Goal: Task Accomplishment & Management: Complete application form

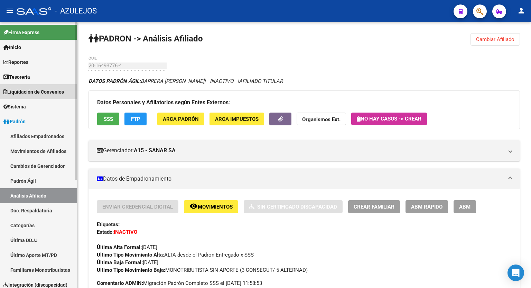
click at [41, 92] on span "Liquidación de Convenios" at bounding box center [33, 92] width 61 height 8
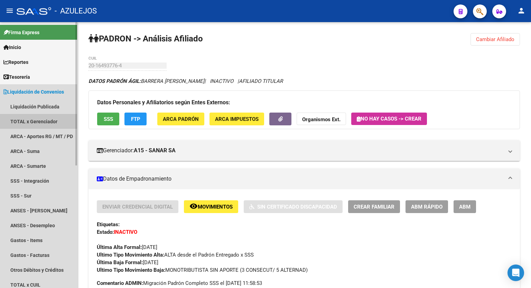
click at [40, 123] on link "TOTAL x Gerenciador" at bounding box center [38, 121] width 77 height 15
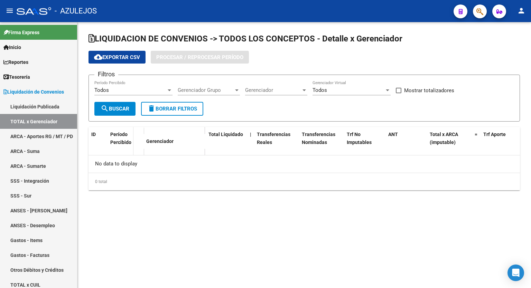
checkbox input "true"
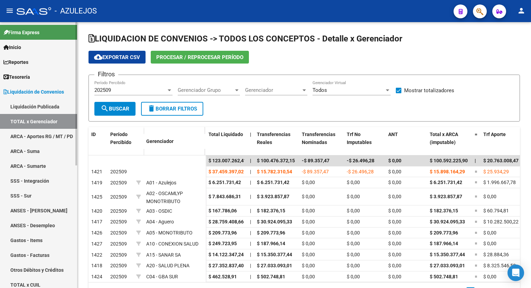
click at [41, 130] on link "ARCA - Aportes RG / MT / PD" at bounding box center [38, 136] width 77 height 15
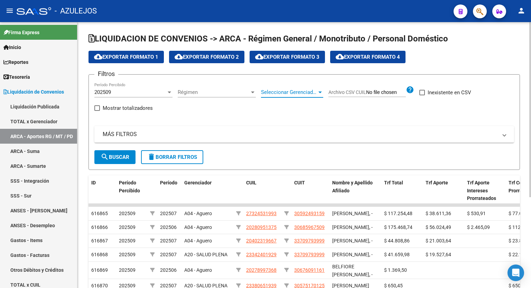
click at [319, 92] on div at bounding box center [319, 93] width 3 height 2
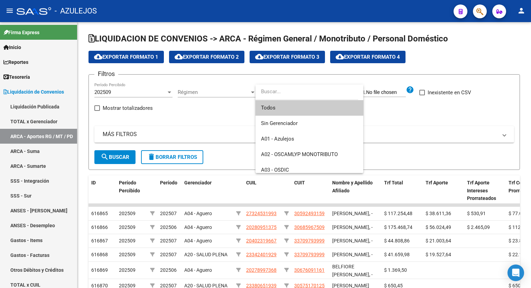
scroll to position [129, 0]
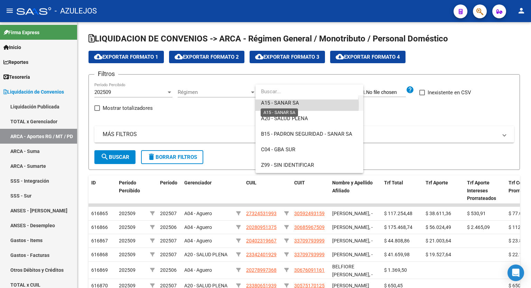
click at [289, 105] on span "A15 - SANAR SA" at bounding box center [280, 103] width 38 height 6
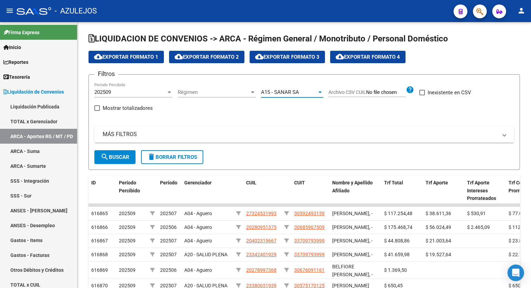
scroll to position [124, 0]
click at [107, 159] on mat-icon "search" at bounding box center [105, 157] width 8 height 8
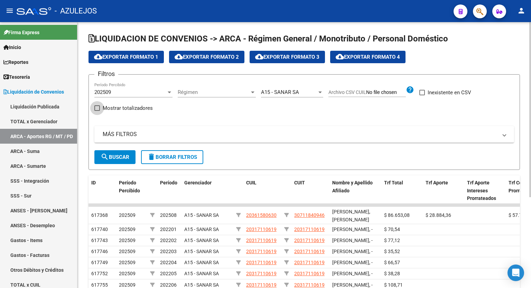
click at [97, 108] on span at bounding box center [97, 108] width 6 height 6
click at [97, 111] on input "Mostrar totalizadores" at bounding box center [97, 111] width 0 height 0
checkbox input "true"
click at [109, 157] on span "search Buscar" at bounding box center [115, 157] width 29 height 6
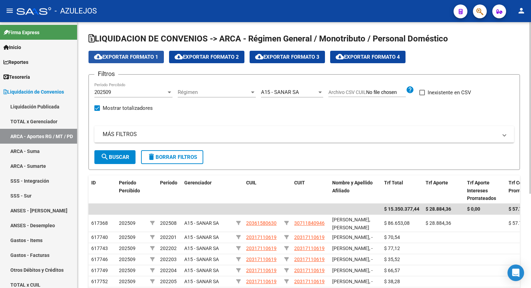
click at [114, 56] on span "cloud_download Exportar Formato 1" at bounding box center [126, 57] width 64 height 6
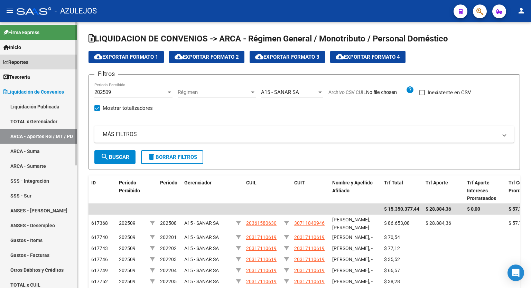
click at [22, 62] on span "Reportes" at bounding box center [15, 62] width 25 height 8
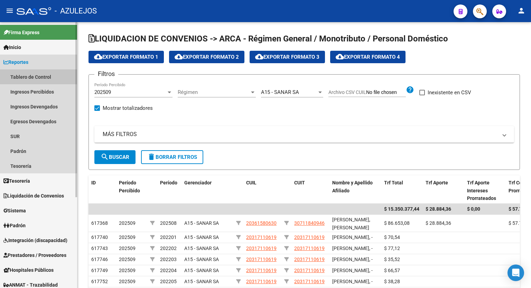
click at [29, 75] on link "Tablero de Control" at bounding box center [38, 77] width 77 height 15
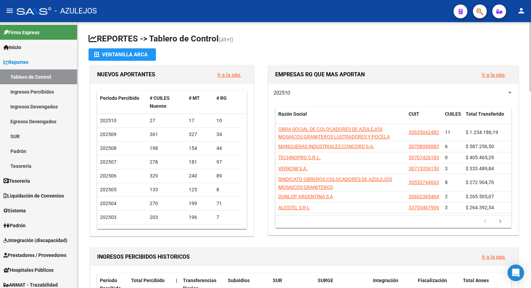
click at [531, 50] on div at bounding box center [530, 57] width 2 height 70
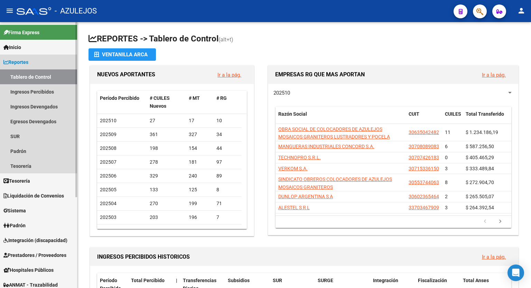
click at [29, 66] on link "Reportes" at bounding box center [38, 62] width 77 height 15
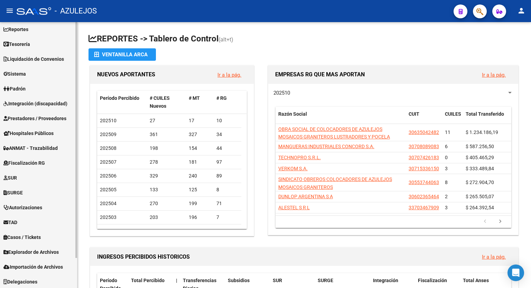
scroll to position [34, 0]
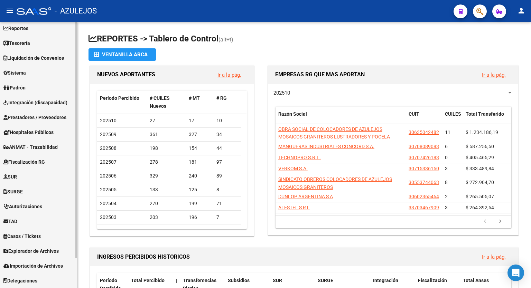
click at [77, 202] on div at bounding box center [76, 170] width 2 height 236
click at [44, 252] on span "Explorador de Archivos" at bounding box center [30, 252] width 55 height 8
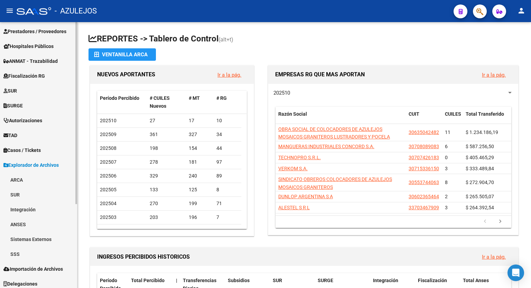
scroll to position [123, 0]
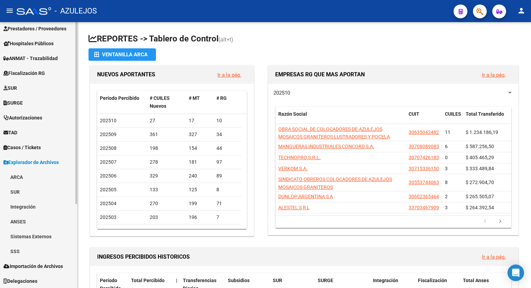
click at [86, 206] on mat-sidenav-container "Firma Express Inicio Calendario SSS Instructivos Contacto OS Reportes Tablero d…" at bounding box center [265, 155] width 531 height 266
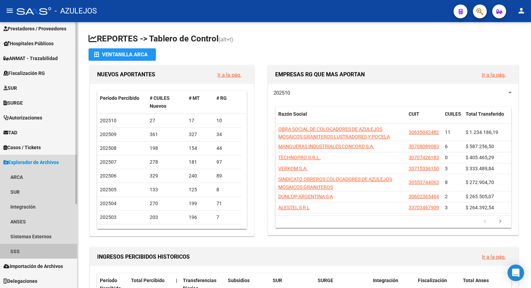
click at [30, 250] on link "SSS" at bounding box center [38, 251] width 77 height 15
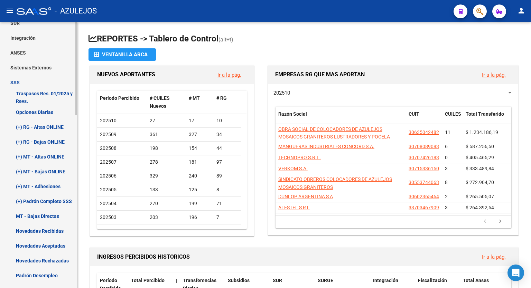
scroll to position [314, 0]
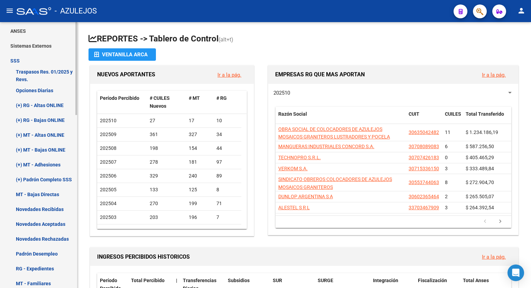
click at [89, 176] on mat-sidenav-container "Firma Express Inicio Calendario SSS Instructivos Contacto OS Reportes Tablero d…" at bounding box center [265, 155] width 531 height 266
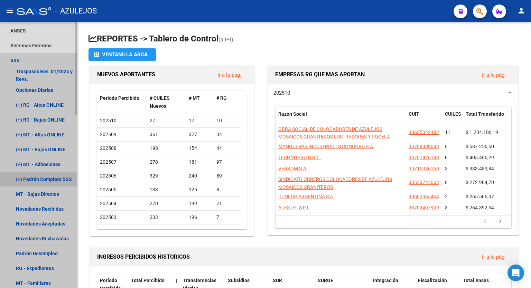
click at [57, 179] on link "(+) Padrón Completo SSS" at bounding box center [38, 179] width 77 height 15
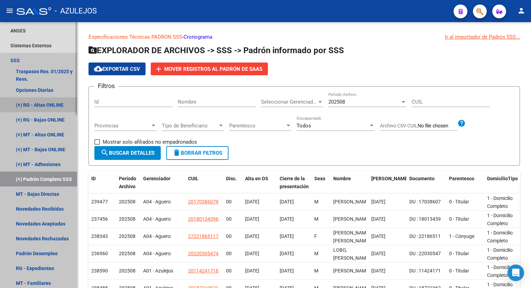
click at [47, 107] on link "(+) RG - Altas ONLINE" at bounding box center [38, 105] width 77 height 15
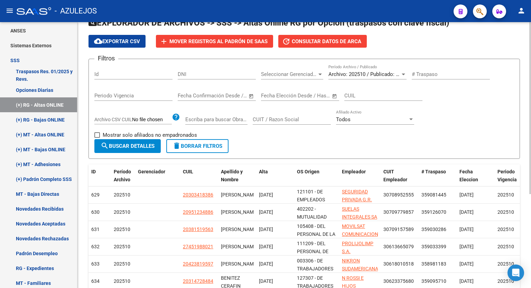
scroll to position [24, 0]
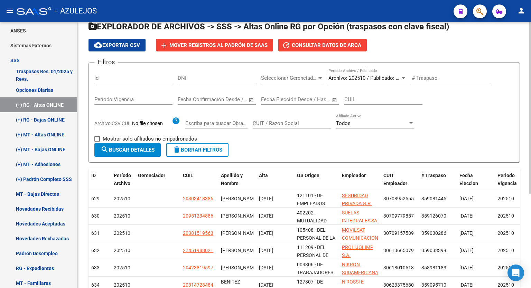
click at [531, 150] on div at bounding box center [530, 124] width 2 height 172
click at [265, 176] on span "Alta" at bounding box center [263, 176] width 9 height 6
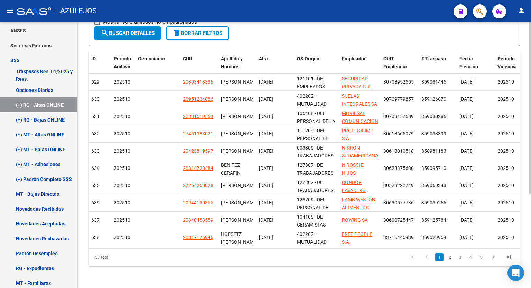
scroll to position [135, 0]
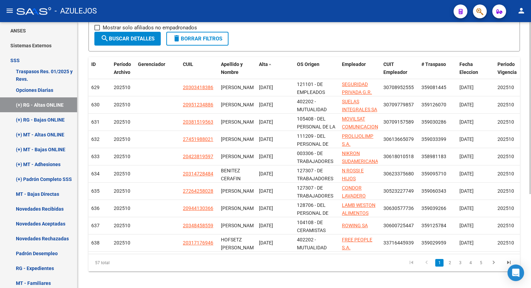
click at [531, 172] on div at bounding box center [530, 198] width 2 height 172
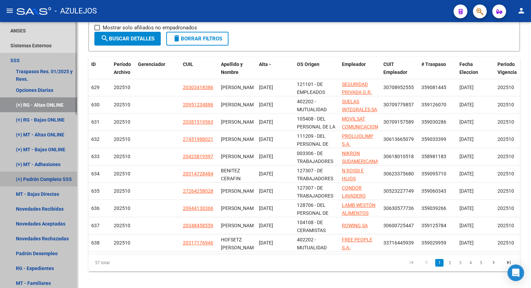
click at [47, 174] on link "(+) Padrón Completo SSS" at bounding box center [38, 179] width 77 height 15
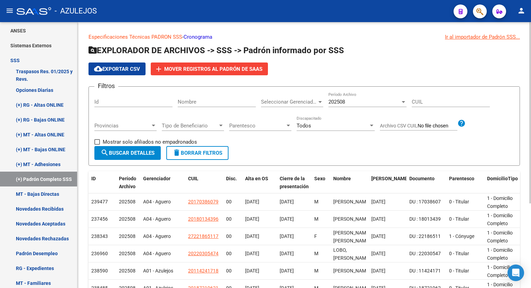
click at [119, 153] on span "search Buscar Detalles" at bounding box center [128, 153] width 54 height 6
click at [118, 66] on span "cloud_download Exportar CSV" at bounding box center [117, 69] width 46 height 6
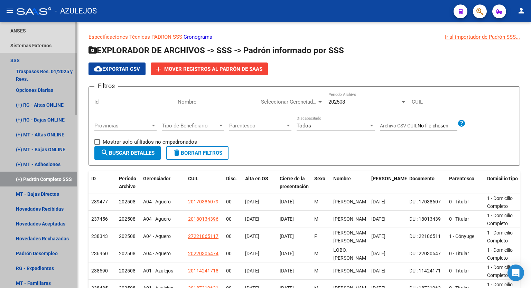
click at [17, 58] on link "SSS" at bounding box center [38, 60] width 77 height 15
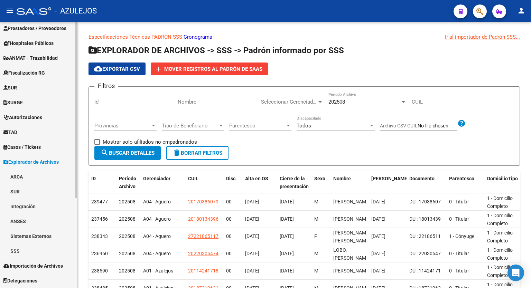
scroll to position [123, 0]
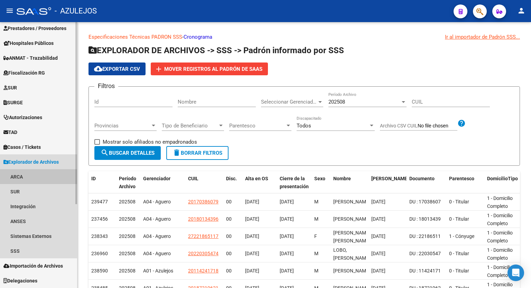
click at [28, 176] on link "ARCA" at bounding box center [38, 176] width 77 height 15
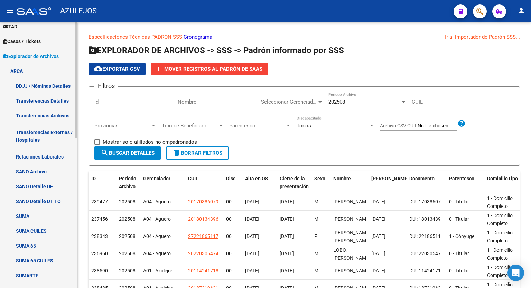
scroll to position [253, 0]
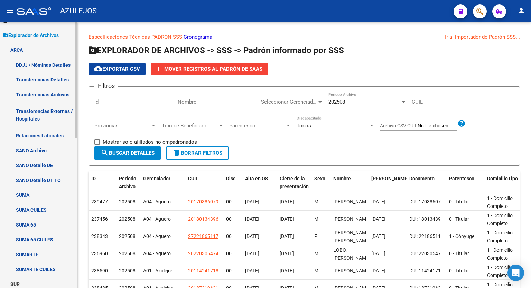
click at [79, 234] on mat-sidenav-container "Firma Express Inicio Calendario SSS Instructivos Contacto OS Reportes Tablero d…" at bounding box center [265, 155] width 531 height 266
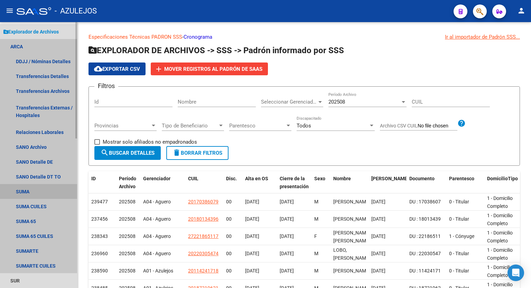
click at [29, 193] on link "SUMA" at bounding box center [38, 191] width 77 height 15
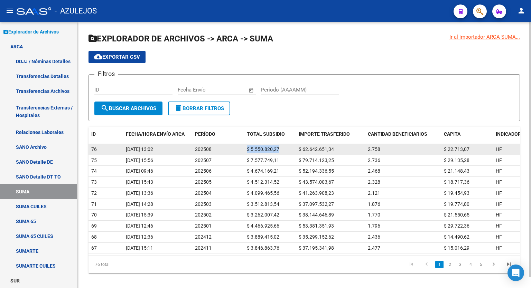
drag, startPoint x: 282, startPoint y: 149, endPoint x: 247, endPoint y: 144, distance: 36.0
click at [247, 144] on datatable-body-cell "$ 5.550.820,27" at bounding box center [270, 149] width 52 height 11
copy span "$ 5.550.820,27"
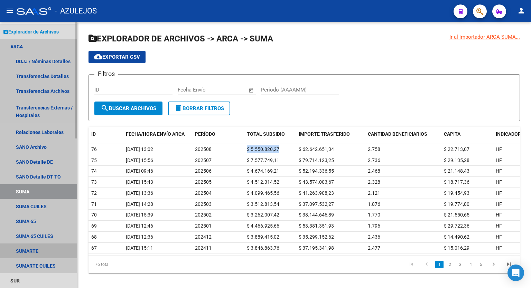
click at [35, 250] on link "SUMARTE" at bounding box center [38, 251] width 77 height 15
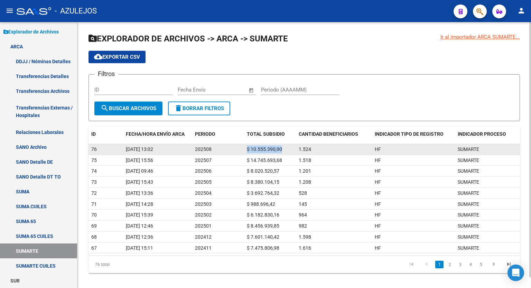
drag, startPoint x: 286, startPoint y: 148, endPoint x: 244, endPoint y: 153, distance: 42.5
click at [244, 153] on datatable-body-cell "$ 10.555.390,90" at bounding box center [270, 149] width 52 height 11
copy span "$ 10.555.390,90"
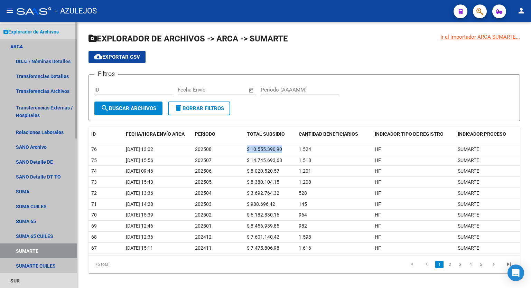
click at [25, 41] on link "ARCA" at bounding box center [38, 46] width 77 height 15
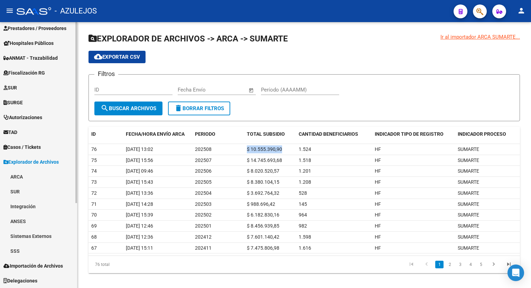
scroll to position [123, 0]
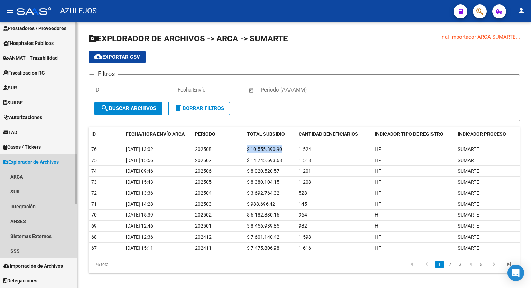
click at [36, 157] on link "Explorador de Archivos" at bounding box center [38, 162] width 77 height 15
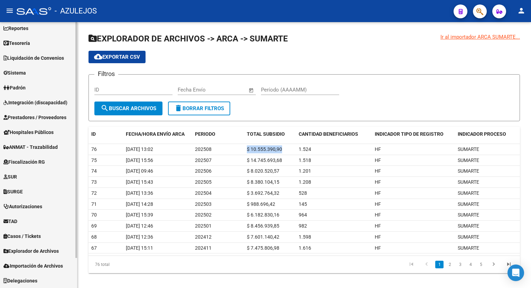
scroll to position [0, 0]
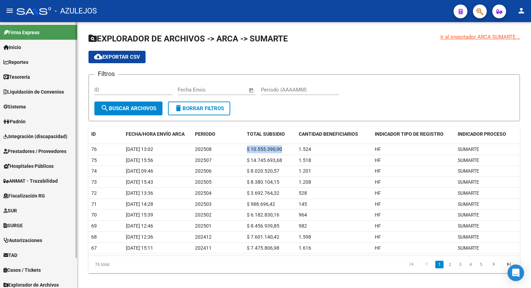
click at [79, 40] on mat-sidenav-container "Firma Express Inicio Calendario SSS Instructivos Contacto OS Reportes Tablero d…" at bounding box center [265, 155] width 531 height 266
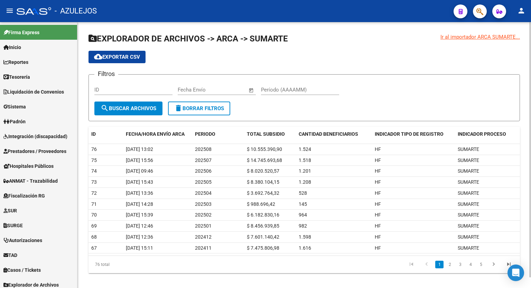
click at [353, 38] on h1 "EXPLORADOR DE ARCHIVOS -> ARCA -> SUMARTE" at bounding box center [305, 39] width 432 height 12
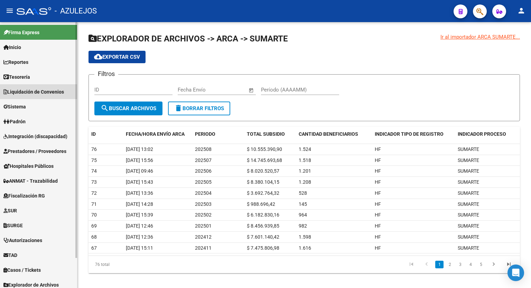
click at [34, 89] on span "Liquidación de Convenios" at bounding box center [33, 92] width 61 height 8
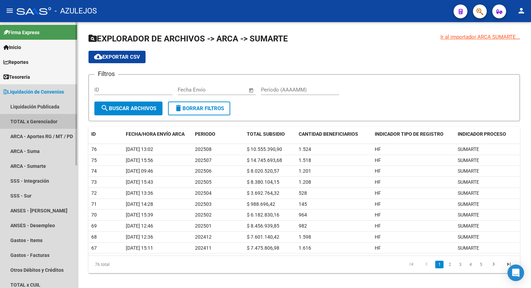
click at [32, 119] on link "TOTAL x Gerenciador" at bounding box center [38, 121] width 77 height 15
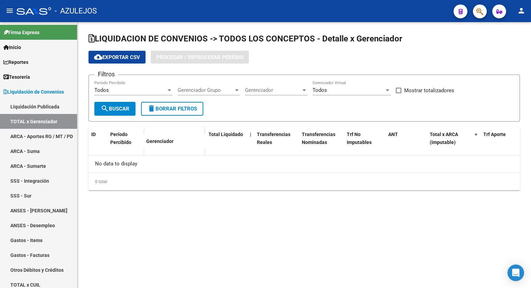
checkbox input "true"
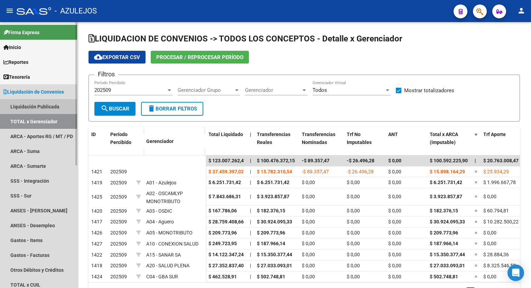
click at [38, 108] on link "Liquidación Publicada" at bounding box center [38, 106] width 77 height 15
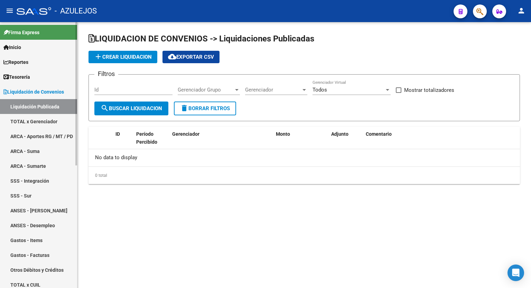
checkbox input "true"
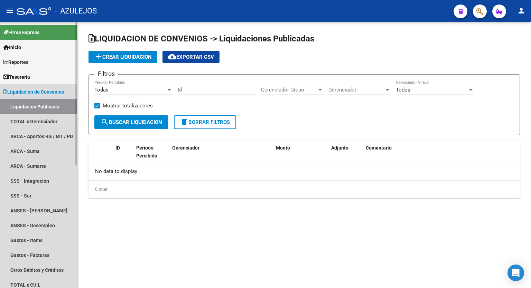
click at [37, 95] on span "Liquidación de Convenios" at bounding box center [33, 92] width 61 height 8
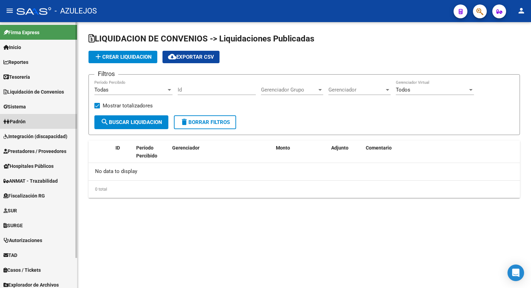
click at [26, 119] on span "Padrón" at bounding box center [14, 122] width 22 height 8
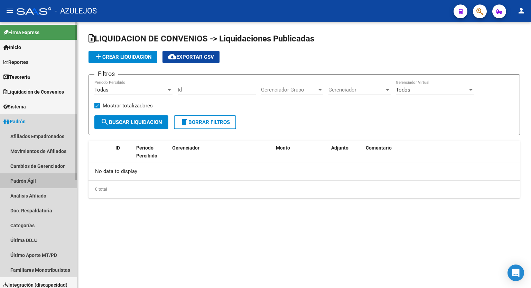
click at [27, 182] on link "Padrón Ágil" at bounding box center [38, 181] width 77 height 15
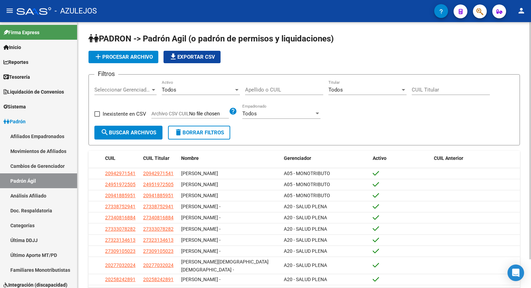
click at [134, 59] on span "add Procesar archivo" at bounding box center [123, 57] width 59 height 6
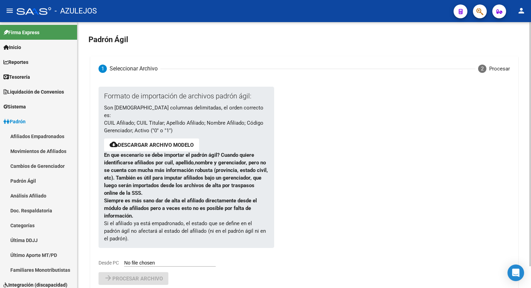
click at [158, 260] on input "Desde PC" at bounding box center [170, 263] width 92 height 7
type input "C:\fakepath\padron-agil (44).csv"
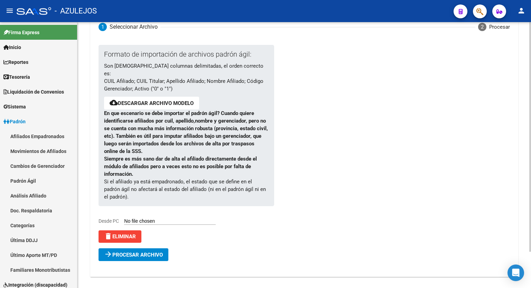
click at [528, 204] on div "Padrón Ágil 1 Seleccionar Archivo 2 Procesar Formato de importación de archivos…" at bounding box center [304, 138] width 455 height 316
click at [130, 252] on span "Procesar archivo" at bounding box center [137, 255] width 50 height 6
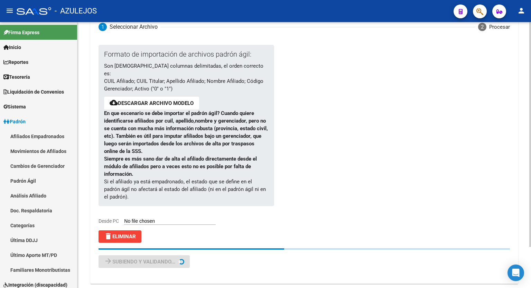
scroll to position [0, 0]
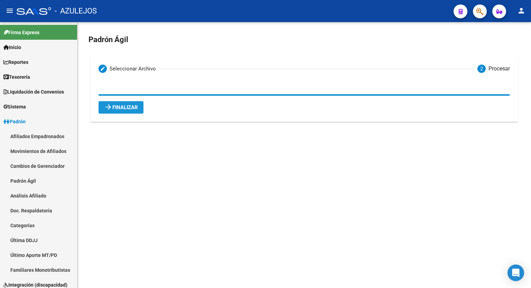
click at [120, 105] on span "arrow_forward Finalizar" at bounding box center [121, 107] width 34 height 6
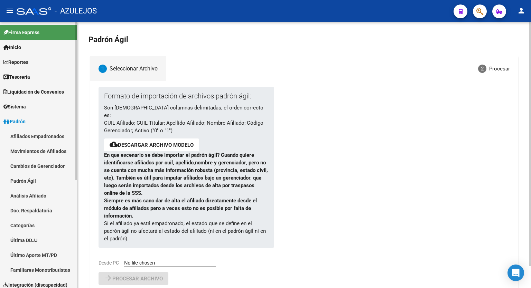
click at [29, 192] on link "Análisis Afiliado" at bounding box center [38, 195] width 77 height 15
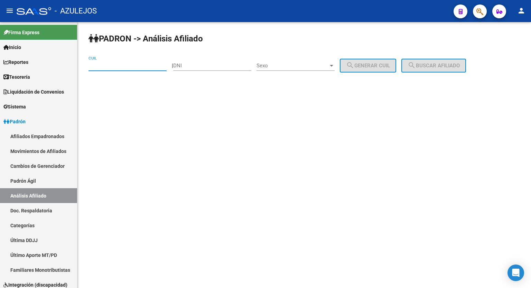
click at [141, 66] on input "CUIL" at bounding box center [128, 66] width 78 height 6
paste input "23-36349423-4"
type input "23-36349423-4"
click at [440, 67] on span "search Buscar afiliado" at bounding box center [434, 66] width 52 height 6
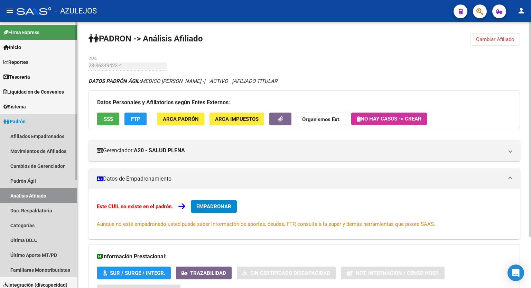
click at [26, 122] on span "Padrón" at bounding box center [14, 122] width 22 height 8
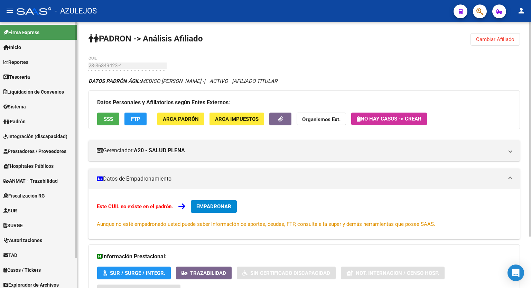
scroll to position [34, 0]
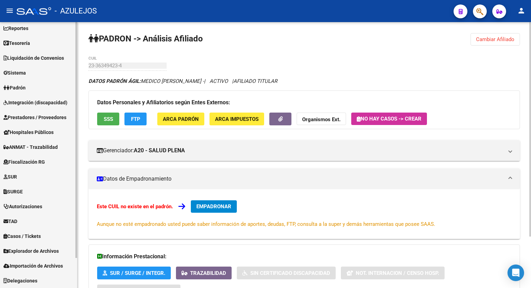
click at [80, 252] on mat-sidenav-container "Firma Express Inicio Calendario SSS Instructivos Contacto OS Reportes Tablero d…" at bounding box center [265, 155] width 531 height 266
click at [56, 251] on span "Explorador de Archivos" at bounding box center [30, 252] width 55 height 8
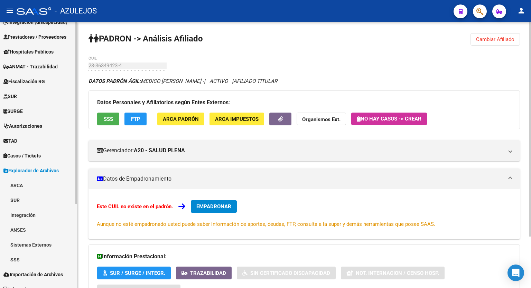
scroll to position [119, 0]
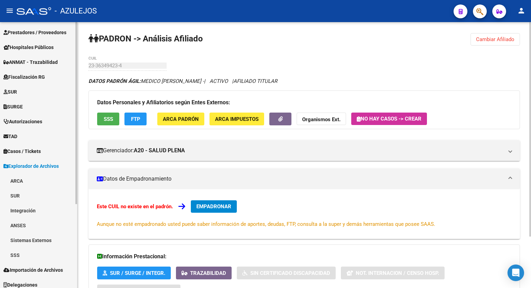
click at [82, 225] on mat-sidenav-container "Firma Express Inicio Calendario SSS Instructivos Contacto OS Reportes Tablero d…" at bounding box center [265, 155] width 531 height 266
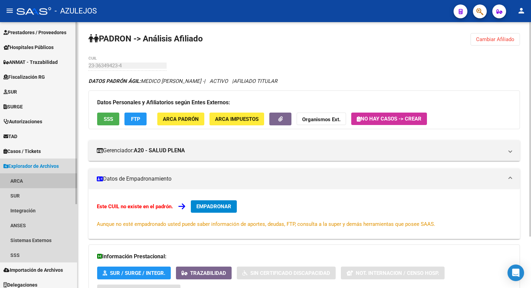
click at [21, 180] on link "ARCA" at bounding box center [38, 181] width 77 height 15
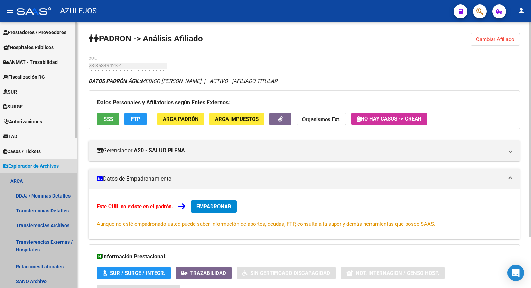
click at [21, 180] on link "ARCA" at bounding box center [38, 181] width 77 height 15
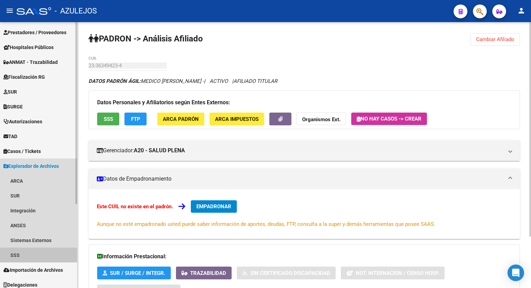
click at [25, 254] on link "SSS" at bounding box center [38, 255] width 77 height 15
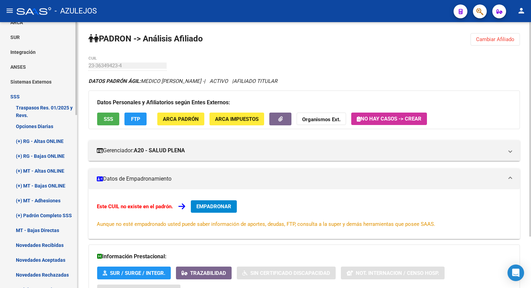
click at [81, 204] on mat-sidenav-container "Firma Express Inicio Calendario SSS Instructivos Contacto OS Reportes Tablero d…" at bounding box center [265, 155] width 531 height 266
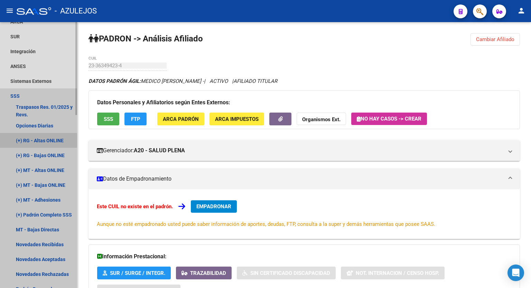
click at [44, 145] on link "(+) RG - Altas ONLINE" at bounding box center [38, 140] width 77 height 15
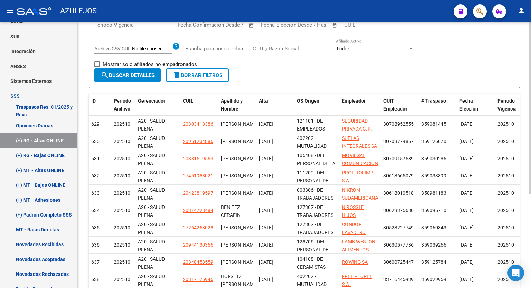
scroll to position [98, 0]
click at [531, 209] on div at bounding box center [530, 173] width 2 height 172
click at [149, 102] on span "Gerenciador" at bounding box center [151, 102] width 27 height 6
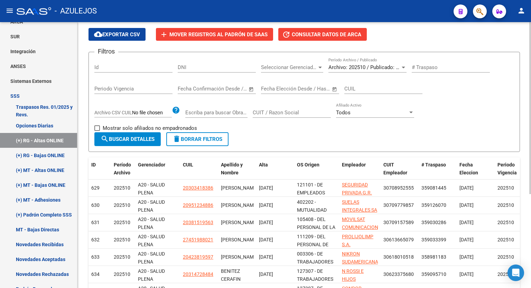
scroll to position [33, 0]
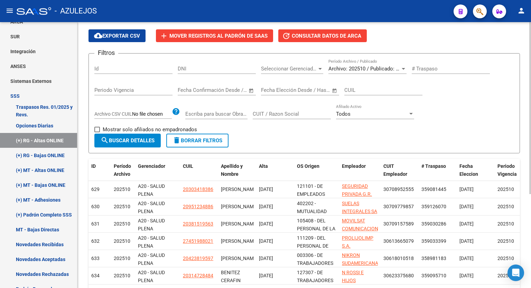
click at [531, 83] on div at bounding box center [530, 130] width 2 height 172
click at [320, 68] on div at bounding box center [319, 69] width 3 height 2
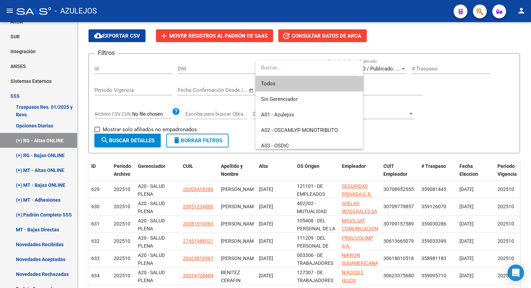
click at [419, 114] on div at bounding box center [265, 144] width 531 height 288
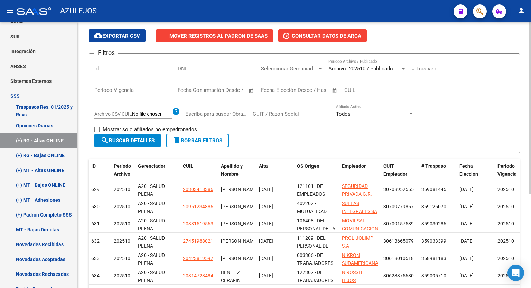
click at [264, 165] on span "Alta" at bounding box center [263, 167] width 9 height 6
click at [320, 68] on div at bounding box center [319, 69] width 3 height 2
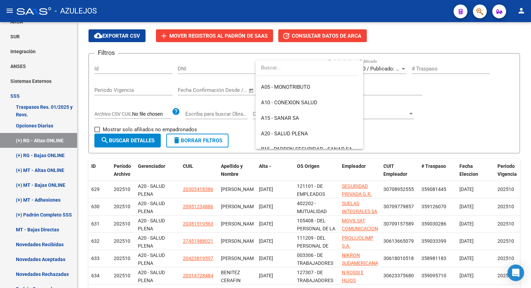
scroll to position [93, 0]
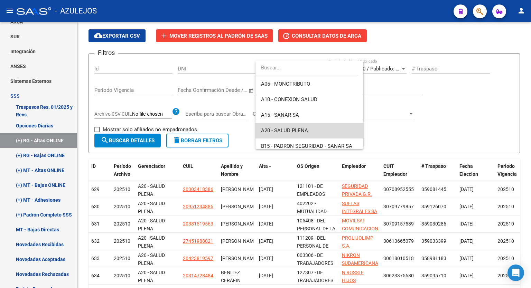
click at [321, 129] on span "A20 - SALUD PLENA" at bounding box center [309, 131] width 97 height 16
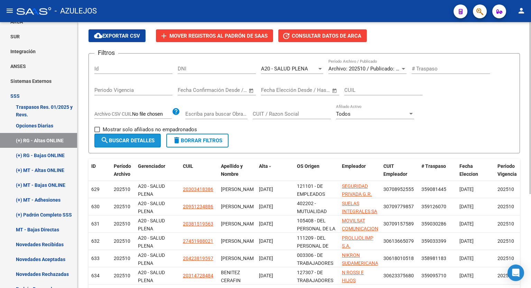
click at [138, 140] on span "search Buscar Detalles" at bounding box center [128, 141] width 54 height 6
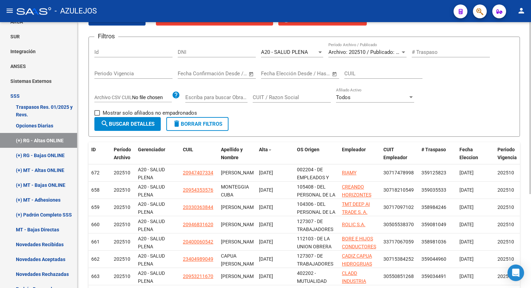
scroll to position [0, 0]
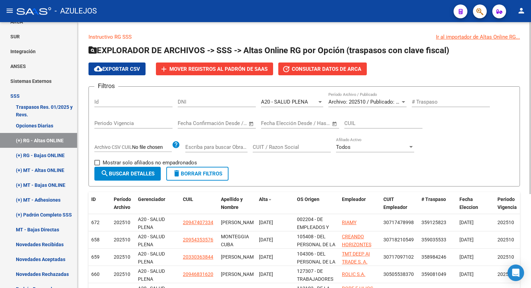
click at [531, 68] on div at bounding box center [530, 108] width 2 height 172
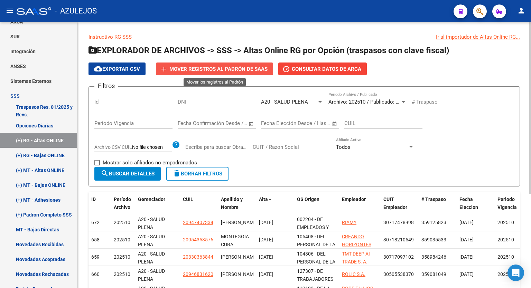
click at [224, 68] on span "Mover registros al PADRÓN de SAAS" at bounding box center [218, 69] width 98 height 6
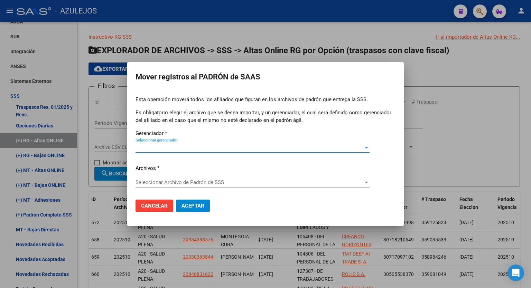
click at [365, 147] on div at bounding box center [366, 148] width 3 height 2
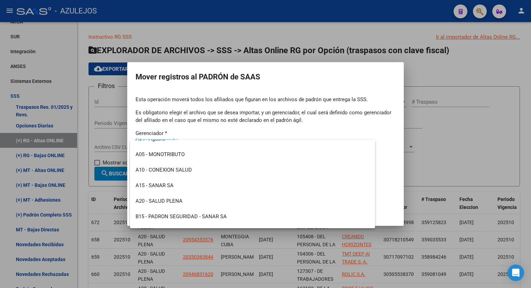
scroll to position [60, 0]
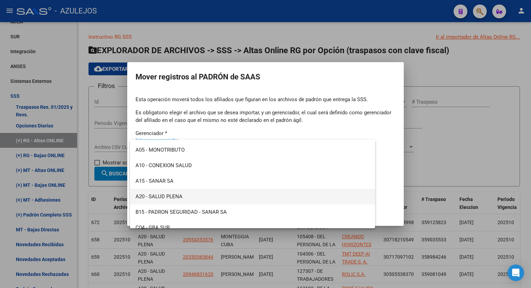
click at [219, 194] on span "A20 - SALUD PLENA" at bounding box center [253, 197] width 234 height 16
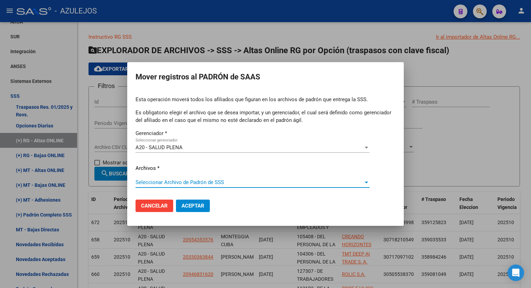
click at [198, 181] on span "Seleccionar Archivo de Padrón de SSS" at bounding box center [250, 182] width 228 height 6
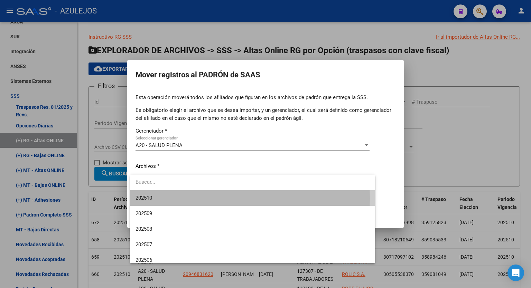
click at [169, 198] on span "202510" at bounding box center [253, 199] width 234 height 16
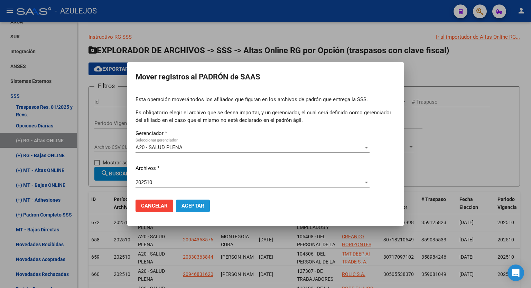
click at [188, 204] on span "Aceptar" at bounding box center [193, 206] width 23 height 6
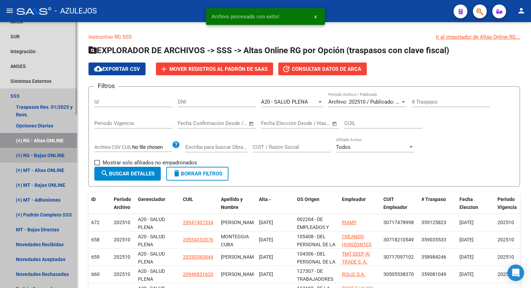
click at [36, 157] on link "(+) RG - Bajas ONLINE" at bounding box center [38, 155] width 77 height 15
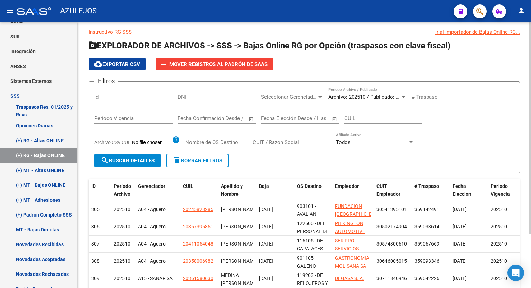
scroll to position [4, 0]
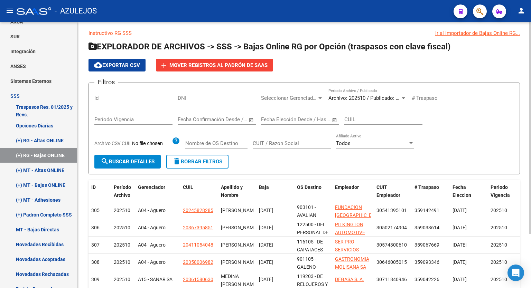
click at [531, 140] on div at bounding box center [530, 131] width 2 height 212
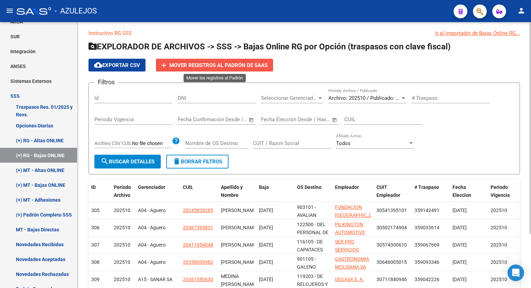
click at [228, 67] on span "Mover registros al PADRÓN de SAAS" at bounding box center [218, 65] width 98 height 6
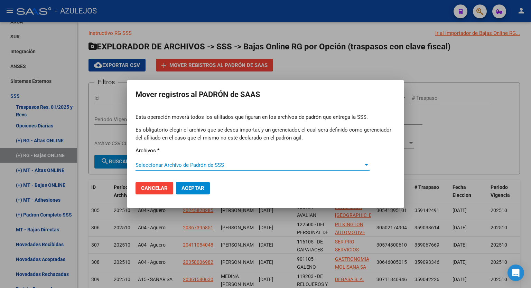
click at [340, 165] on span "Seleccionar Archivo de Padrón de SSS" at bounding box center [250, 165] width 228 height 6
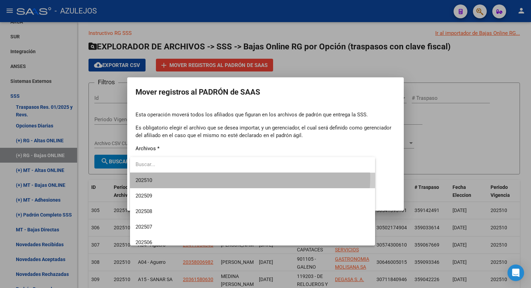
click at [235, 177] on span "202510" at bounding box center [253, 181] width 234 height 16
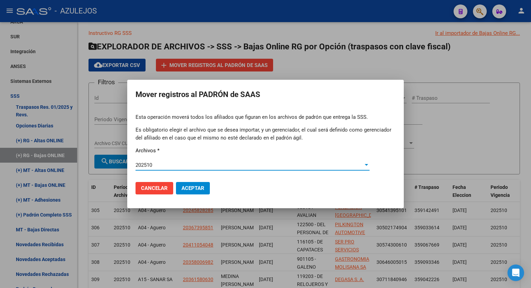
click at [189, 191] on span "Aceptar" at bounding box center [193, 188] width 23 height 6
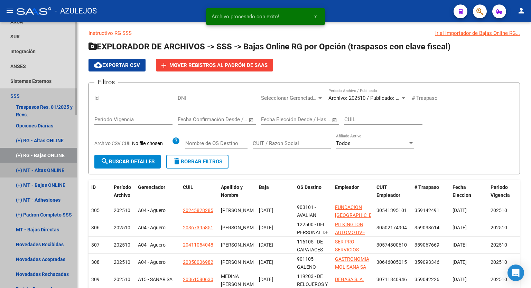
click at [39, 172] on link "(+) MT - Altas ONLINE" at bounding box center [38, 170] width 77 height 15
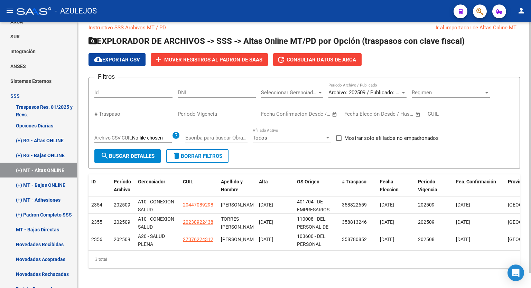
scroll to position [12, 0]
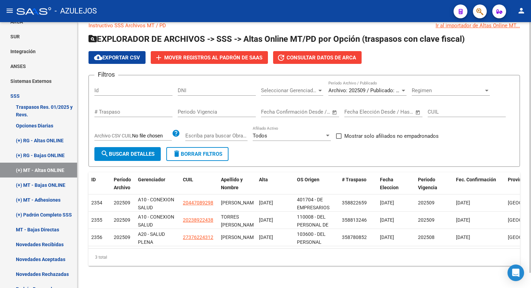
click at [531, 139] on div at bounding box center [530, 162] width 2 height 251
click at [401, 89] on div at bounding box center [403, 91] width 6 height 6
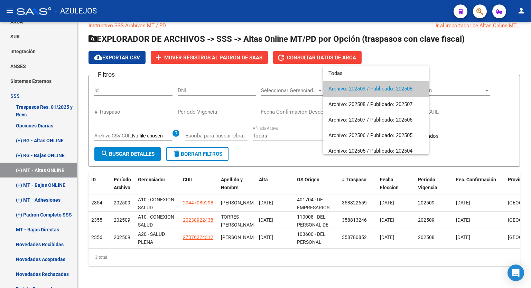
click at [136, 153] on div at bounding box center [265, 144] width 531 height 288
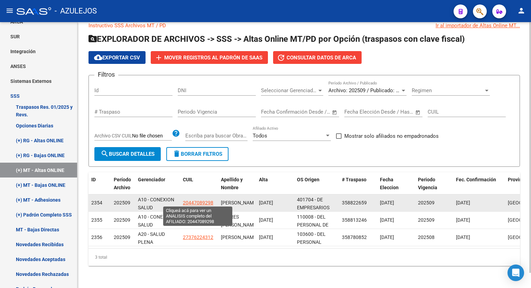
click at [203, 202] on span "20447089298" at bounding box center [198, 203] width 30 height 6
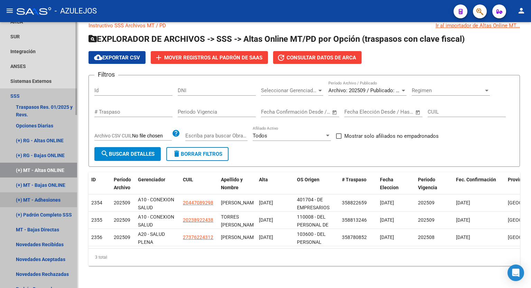
click at [52, 199] on link "(+) MT - Adhesiones" at bounding box center [38, 200] width 77 height 15
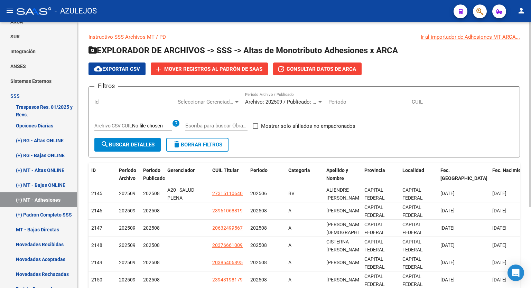
click at [531, 143] on div at bounding box center [530, 114] width 2 height 185
click at [447, 63] on div "cloud_download Exportar CSV add Mover registros al PADRÓN de SAAS update Consul…" at bounding box center [305, 69] width 432 height 13
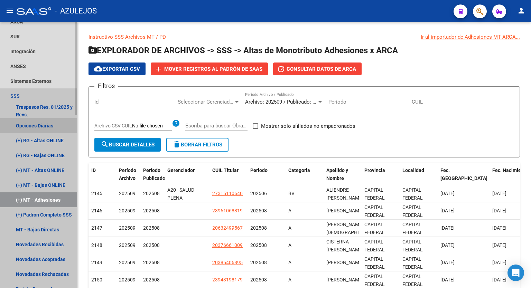
click at [29, 123] on link "Opciones Diarias" at bounding box center [38, 125] width 77 height 15
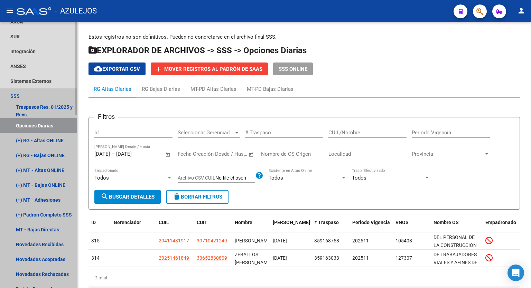
click at [19, 96] on link "SSS" at bounding box center [38, 96] width 77 height 15
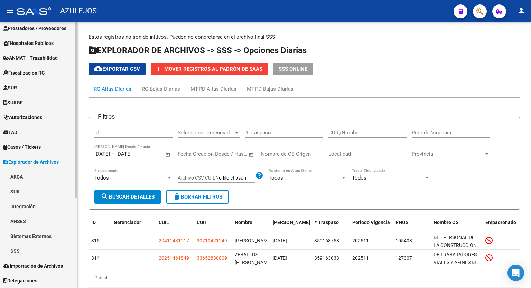
scroll to position [123, 0]
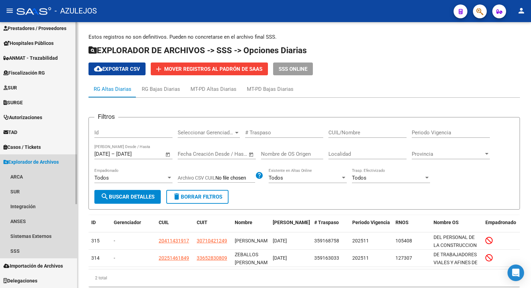
click at [33, 162] on span "Explorador de Archivos" at bounding box center [30, 162] width 55 height 8
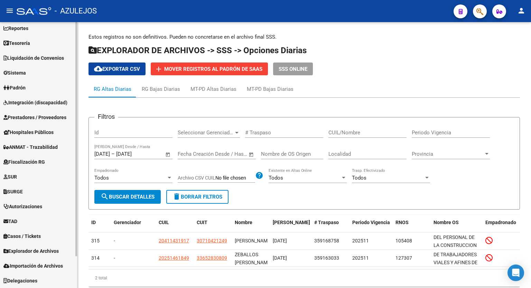
scroll to position [34, 0]
click at [29, 89] on link "Padrón" at bounding box center [38, 87] width 77 height 15
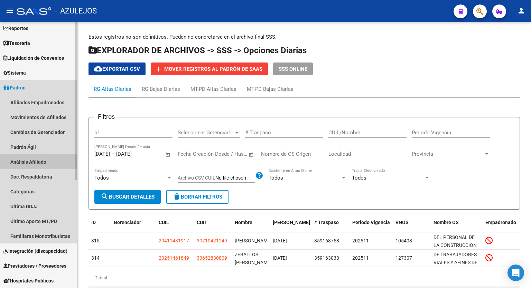
click at [36, 160] on link "Análisis Afiliado" at bounding box center [38, 162] width 77 height 15
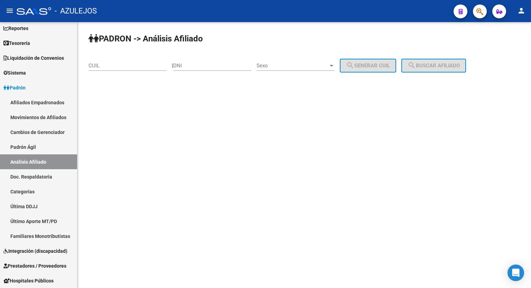
click at [114, 70] on div "CUIL" at bounding box center [128, 63] width 78 height 15
paste input "23-36349423-4"
type input "23-36349423-4"
click at [432, 64] on span "search Buscar afiliado" at bounding box center [434, 66] width 52 height 6
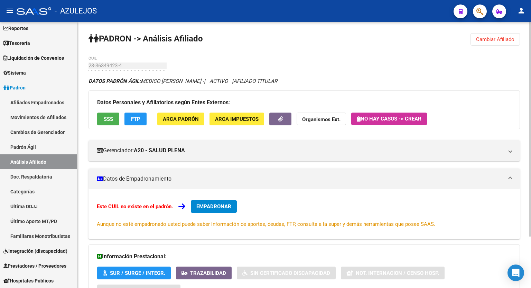
click at [531, 94] on div at bounding box center [530, 129] width 2 height 215
click at [133, 122] on span "FTP" at bounding box center [135, 119] width 9 height 6
click at [218, 206] on span "EMPADRONAR" at bounding box center [213, 207] width 35 height 6
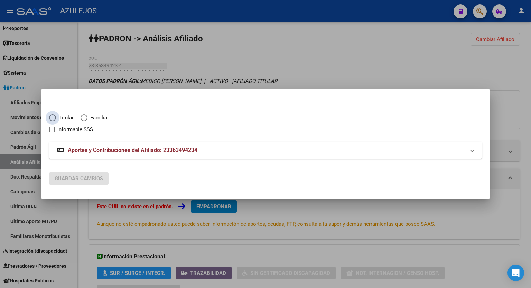
click at [54, 119] on span "Elija una opción" at bounding box center [52, 117] width 7 height 7
click at [54, 119] on input "Titular" at bounding box center [52, 117] width 7 height 7
radio input "true"
checkbox input "true"
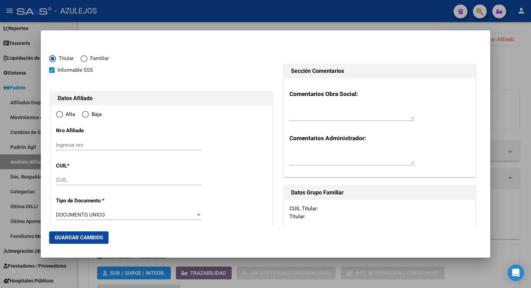
type input "23-36349423-4"
type input "36349423"
type input "MEDICO"
type input "[PERSON_NAME]"
type input "[DATE]"
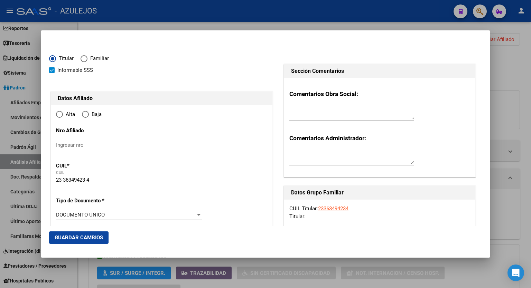
type input "BUENA NUEVA"
type input "5523"
type input "TIRASSO"
type input "2060"
radio input "true"
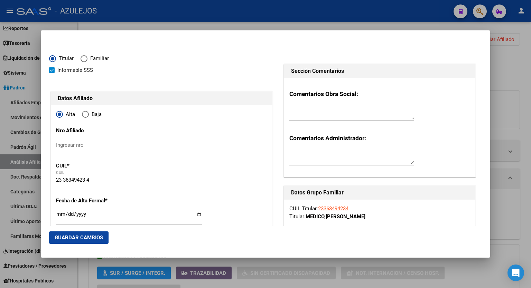
type input "BUENA NUEVA"
click at [198, 215] on input "Ingresar fecha" at bounding box center [129, 217] width 146 height 11
type input "[DATE]"
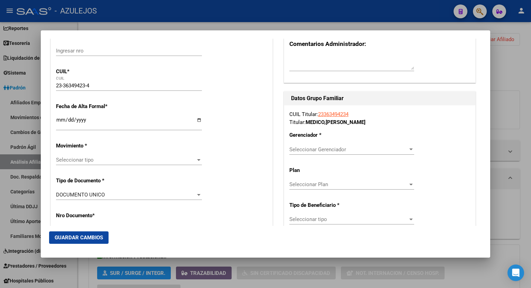
scroll to position [112, 0]
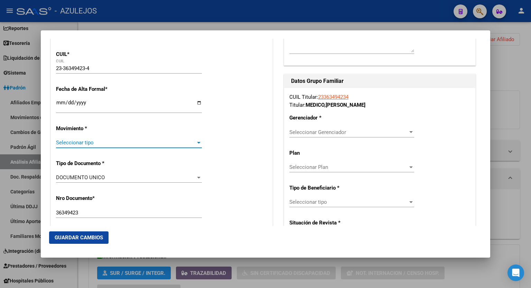
click at [196, 144] on div at bounding box center [199, 143] width 6 height 6
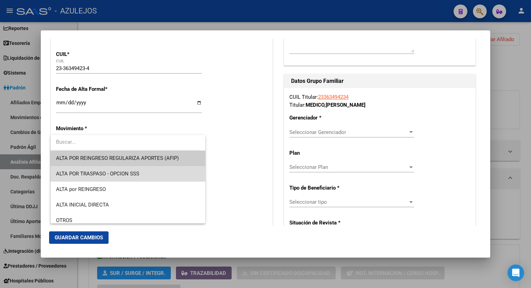
click at [146, 173] on span "ALTA POR TRASPASO - OPCION SSS" at bounding box center [128, 174] width 144 height 16
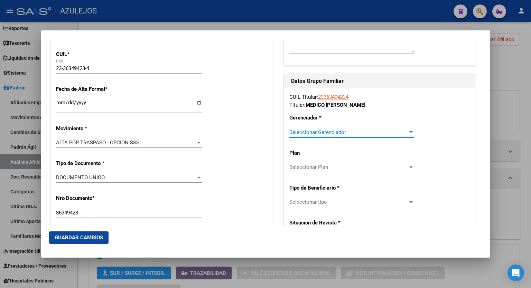
click at [409, 133] on div at bounding box center [410, 132] width 3 height 2
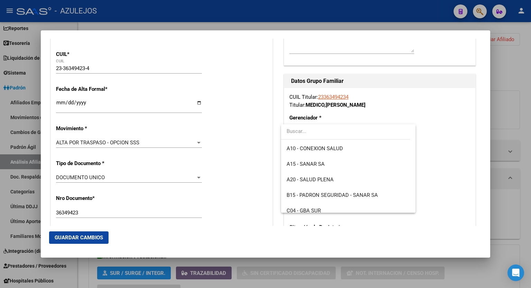
scroll to position [83, 0]
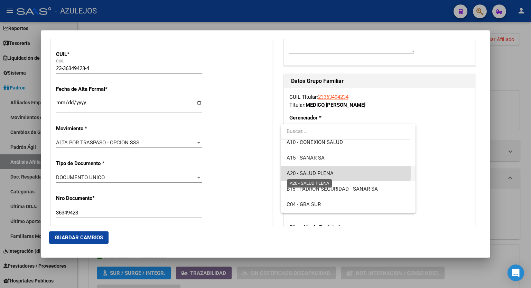
click at [322, 170] on span "A20 - SALUD PLENA" at bounding box center [310, 173] width 47 height 6
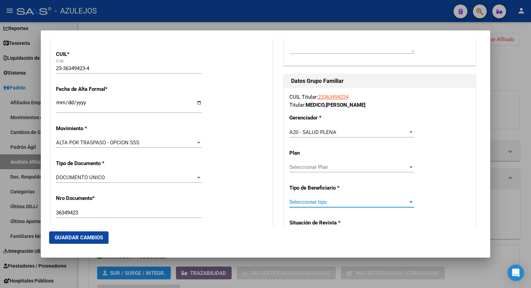
click at [408, 204] on div at bounding box center [411, 203] width 6 height 6
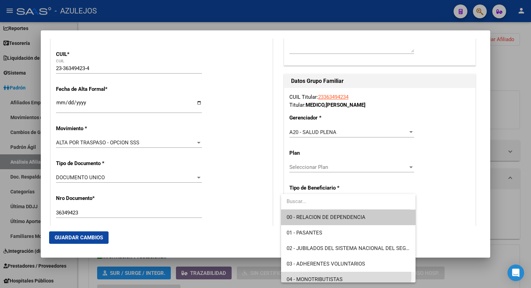
click at [345, 276] on span "04 - MONOTRIBUTISTAS" at bounding box center [348, 280] width 123 height 16
type input "23-36349423-4"
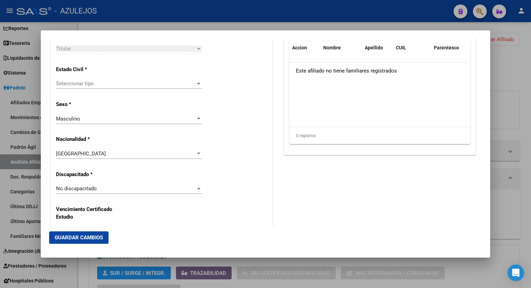
scroll to position [434, 0]
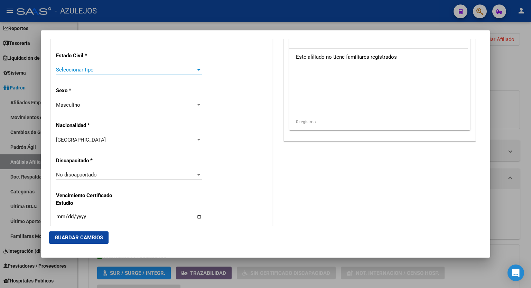
click at [198, 68] on div at bounding box center [199, 70] width 6 height 6
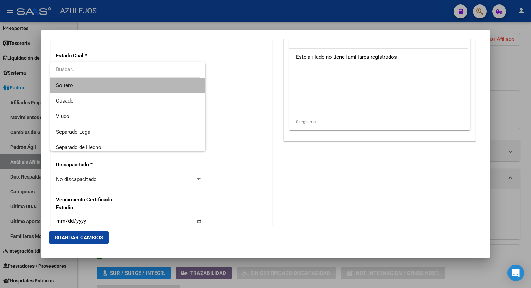
click at [159, 81] on span "Soltero" at bounding box center [128, 86] width 144 height 16
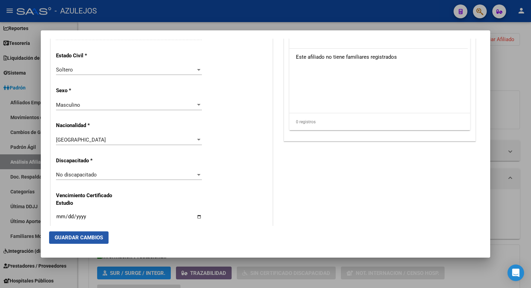
click at [85, 235] on span "Guardar Cambios" at bounding box center [79, 238] width 48 height 6
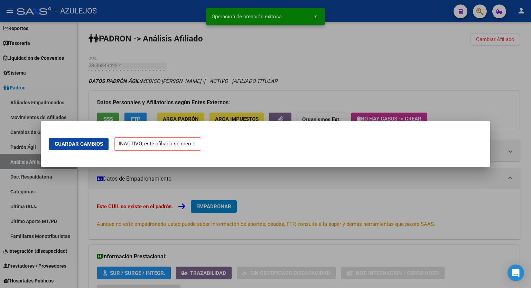
scroll to position [0, 0]
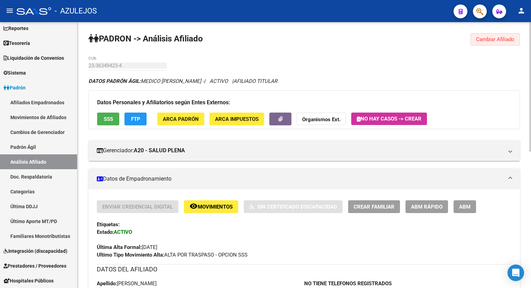
click at [486, 39] on span "Cambiar Afiliado" at bounding box center [495, 39] width 38 height 6
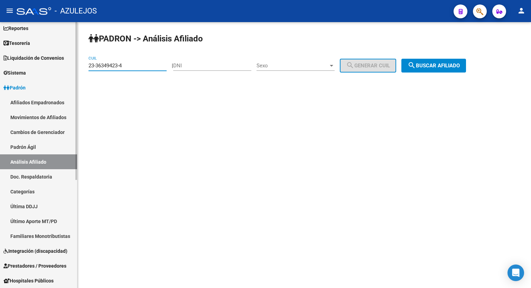
drag, startPoint x: 137, startPoint y: 66, endPoint x: 43, endPoint y: 68, distance: 94.4
click at [43, 68] on mat-sidenav-container "Firma Express Inicio Calendario SSS Instructivos Contacto OS Reportes Tablero d…" at bounding box center [265, 155] width 531 height 266
paste input "7-25728039-5"
type input "27-25728039-5"
click at [433, 65] on span "search Buscar afiliado" at bounding box center [434, 66] width 52 height 6
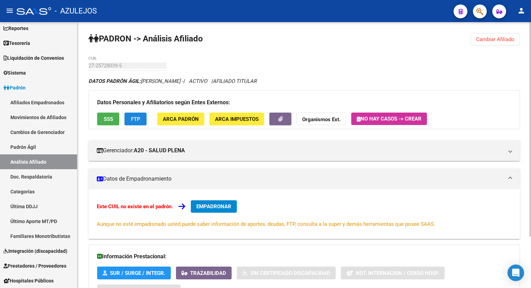
click at [134, 115] on button "FTP" at bounding box center [135, 119] width 22 height 13
click at [235, 116] on span "ARCA Impuestos" at bounding box center [237, 119] width 44 height 6
click at [173, 114] on button "ARCA Padrón" at bounding box center [180, 119] width 47 height 13
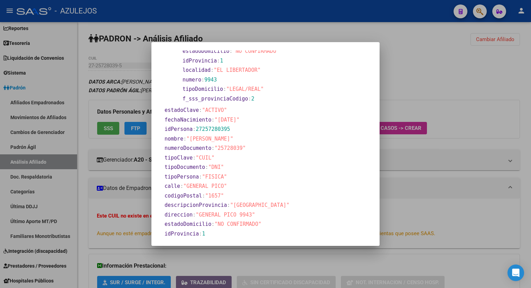
scroll to position [123, 0]
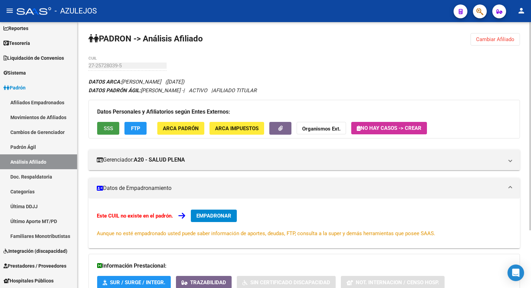
click at [104, 127] on span "SSS" at bounding box center [108, 129] width 9 height 6
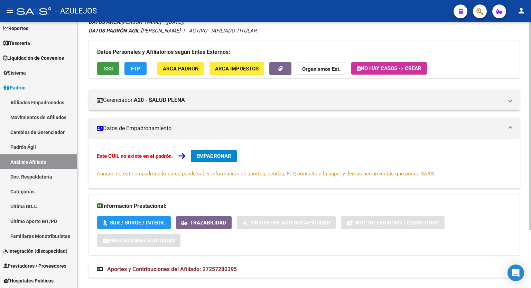
scroll to position [73, 0]
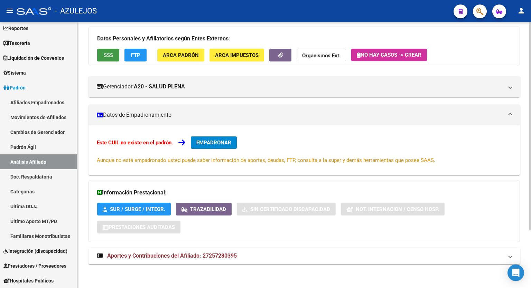
click at [531, 204] on div at bounding box center [530, 184] width 2 height 209
click at [188, 254] on span "Aportes y Contribuciones del Afiliado: 27257280395" at bounding box center [172, 256] width 130 height 7
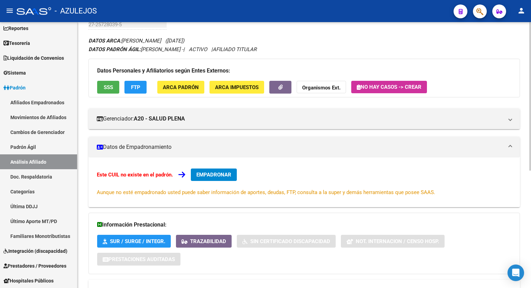
scroll to position [0, 0]
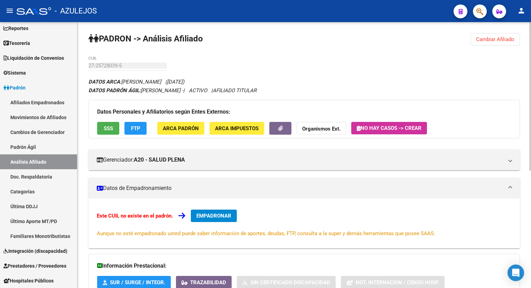
click at [531, 62] on div at bounding box center [530, 96] width 2 height 149
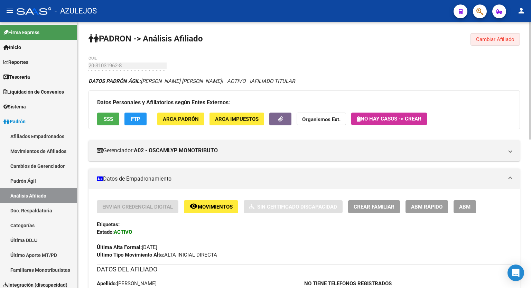
click at [491, 36] on span "Cambiar Afiliado" at bounding box center [495, 39] width 38 height 6
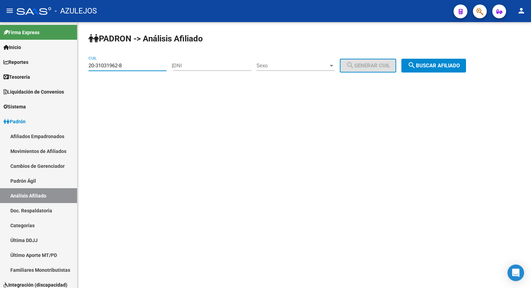
click at [144, 66] on input "20-31031962-8" at bounding box center [128, 66] width 78 height 6
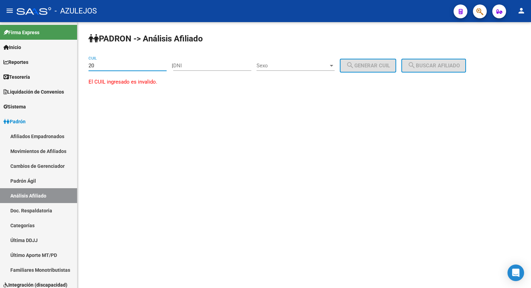
type input "2"
click at [194, 65] on input "DNI" at bounding box center [212, 66] width 78 height 6
type input "32480591"
click at [299, 69] on div "Sexo Sexo" at bounding box center [296, 63] width 78 height 15
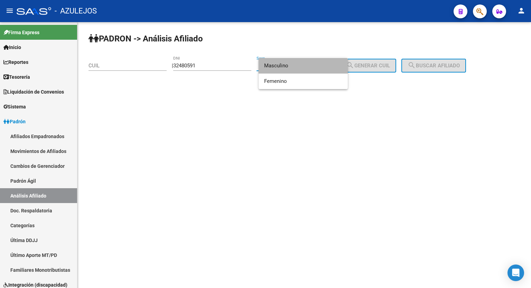
click at [295, 66] on span "Masculino" at bounding box center [303, 66] width 78 height 16
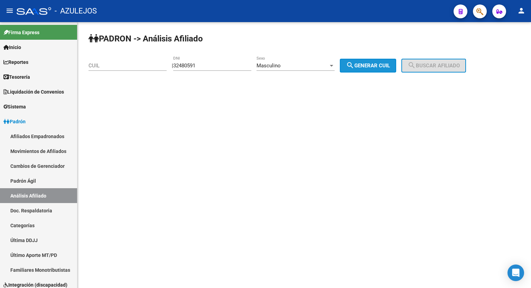
click at [354, 63] on mat-icon "search" at bounding box center [350, 65] width 8 height 8
type input "20-32480591-6"
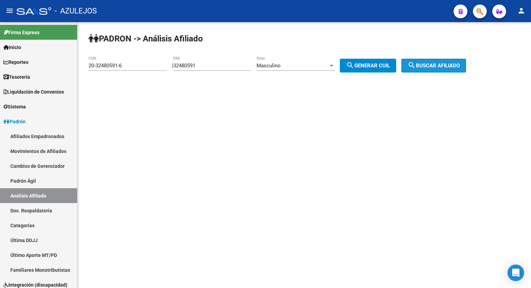
click at [433, 63] on span "search Buscar afiliado" at bounding box center [434, 66] width 52 height 6
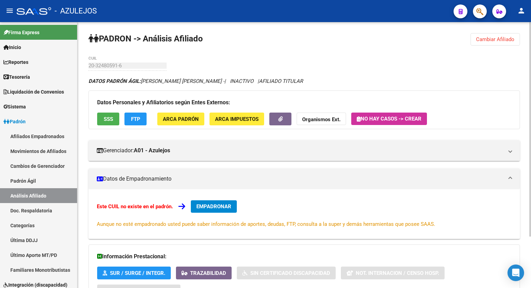
click at [393, 42] on div "PADRON -> Análisis Afiliado Cambiar Afiliado 20-32480591-6 CUIL DATOS PADRÓN ÁG…" at bounding box center [304, 187] width 454 height 331
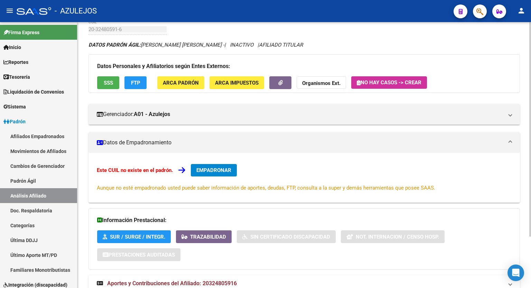
scroll to position [64, 0]
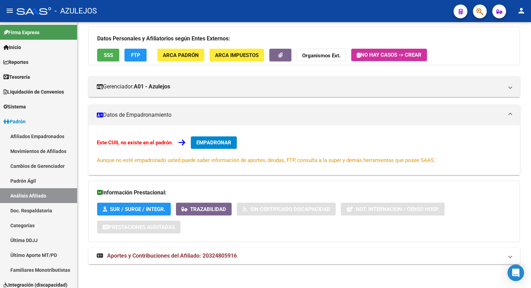
click at [199, 262] on mat-expansion-panel-header "Aportes y Contribuciones del Afiliado: 20324805916" at bounding box center [305, 256] width 432 height 17
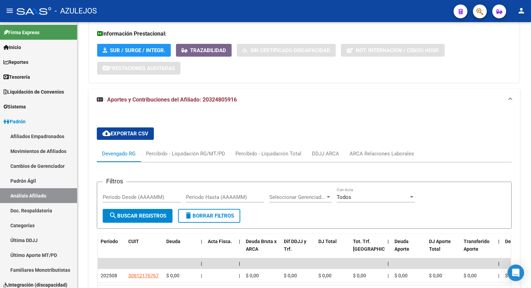
scroll to position [283, 0]
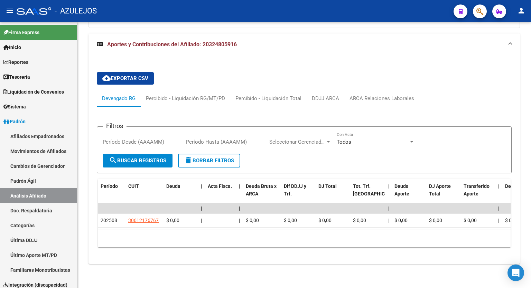
click at [531, 263] on div at bounding box center [530, 223] width 2 height 129
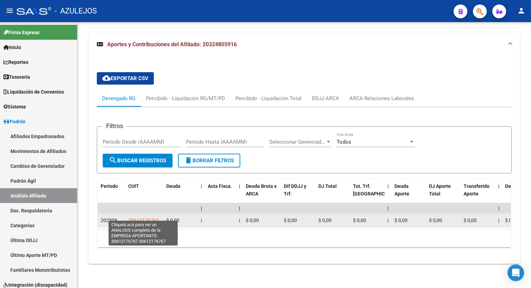
click at [144, 218] on span "30612176767" at bounding box center [143, 221] width 30 height 6
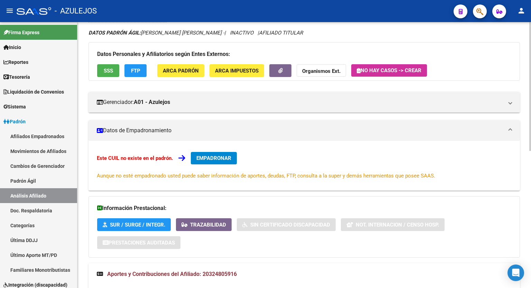
scroll to position [0, 0]
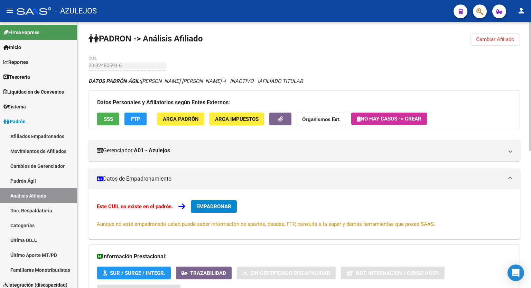
click at [529, 10] on div "menu - AZULEJOS person Firma Express Inicio Calendario SSS Instructivos Contact…" at bounding box center [265, 144] width 531 height 288
click at [209, 208] on span "EMPADRONAR" at bounding box center [213, 207] width 35 height 6
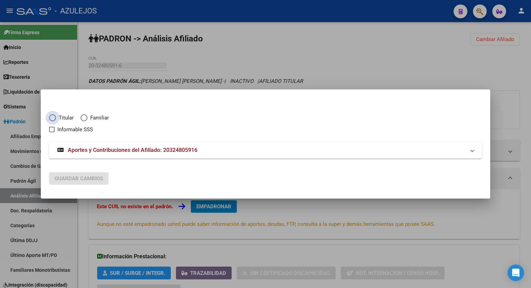
click at [51, 117] on span "Elija una opción" at bounding box center [52, 117] width 7 height 7
click at [51, 117] on input "Titular" at bounding box center [52, 117] width 7 height 7
radio input "true"
checkbox input "true"
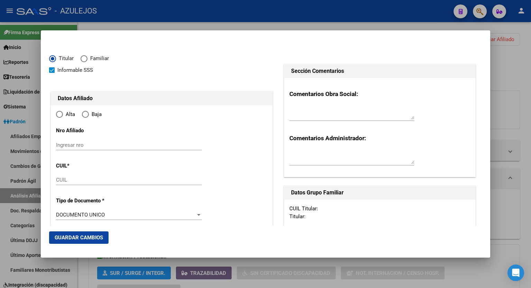
type input "20-32480591-6"
radio input "true"
type input "32480591"
type input "SANABRIA"
type input "ALEJANDRO DANIEL"
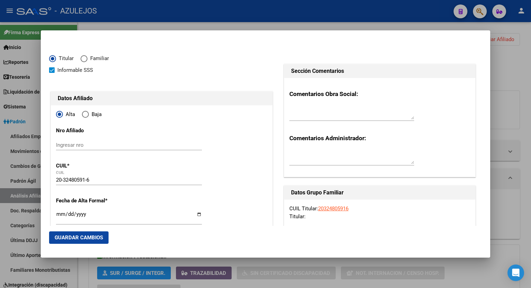
type input "1986-08-02"
type input "RIO CUARTO"
type input "5800"
type input "[PERSON_NAME]"
type input "1696"
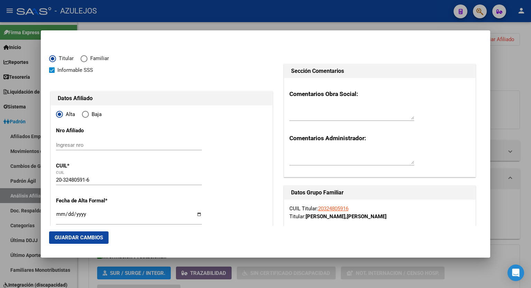
type input "RIO CUARTO"
click at [197, 215] on input "Ingresar fecha" at bounding box center [129, 217] width 146 height 11
type input "2025-09-01"
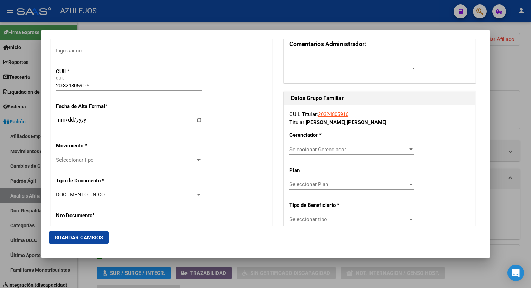
scroll to position [134, 0]
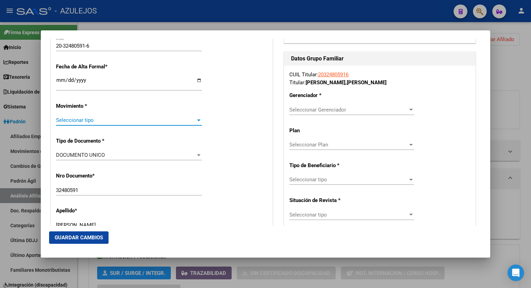
click at [198, 121] on div at bounding box center [199, 121] width 6 height 6
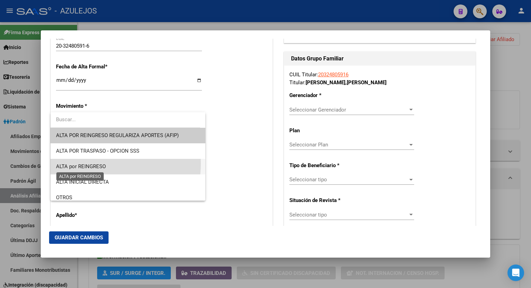
click at [94, 164] on span "ALTA por REINGRESO" at bounding box center [81, 167] width 50 height 6
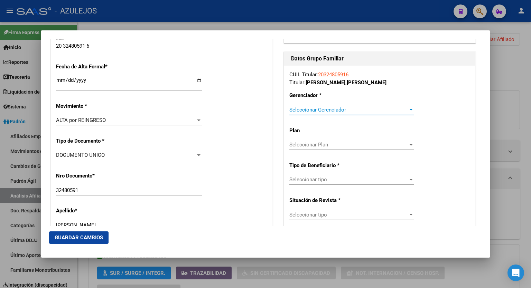
click at [407, 107] on div "Seleccionar Gerenciador" at bounding box center [351, 110] width 125 height 6
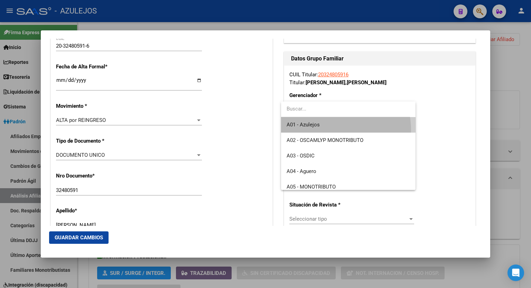
click at [324, 130] on span "A01 - Azulejos" at bounding box center [348, 125] width 123 height 16
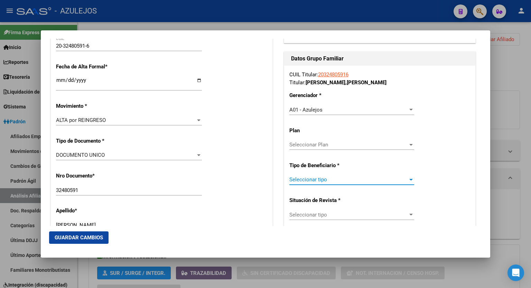
click at [409, 179] on div at bounding box center [410, 180] width 3 height 2
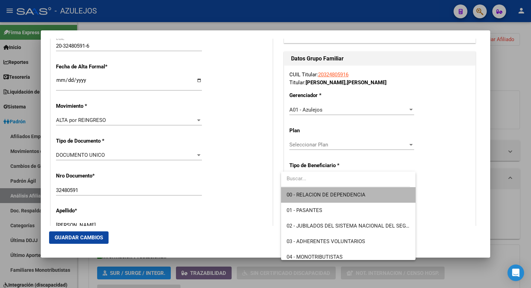
click at [366, 193] on span "00 - RELACION DE DEPENDENCIA" at bounding box center [348, 195] width 123 height 16
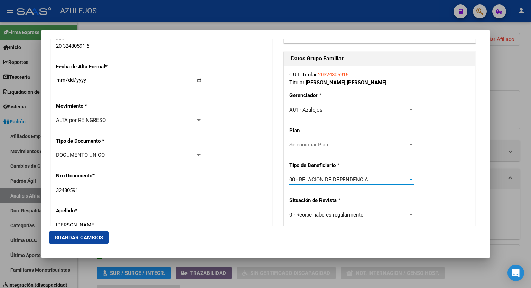
type input "30-61217676-7"
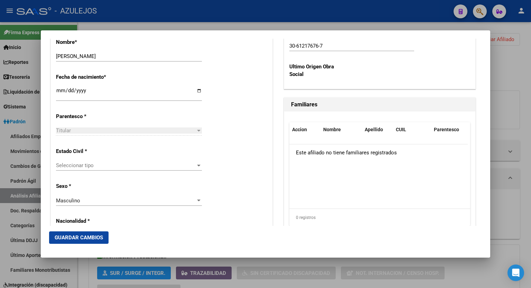
scroll to position [342, 0]
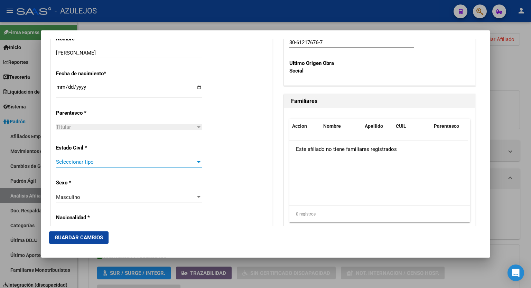
click at [198, 163] on div at bounding box center [199, 162] width 6 height 6
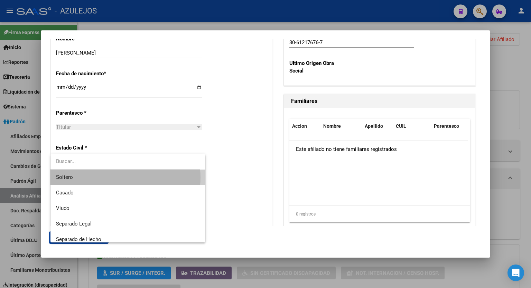
click at [116, 178] on span "Soltero" at bounding box center [128, 178] width 144 height 16
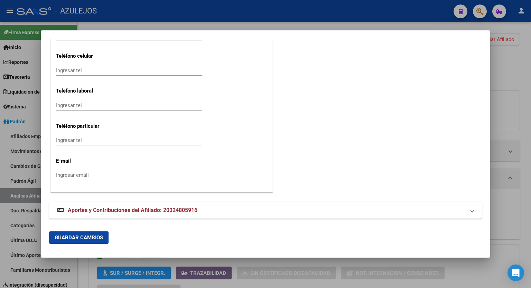
scroll to position [902, 0]
click at [72, 235] on span "Guardar Cambios" at bounding box center [79, 238] width 48 height 6
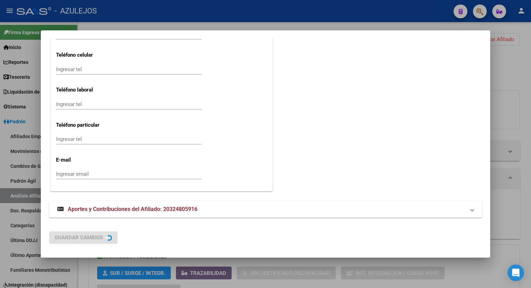
scroll to position [0, 0]
